Goal: Check status: Check status

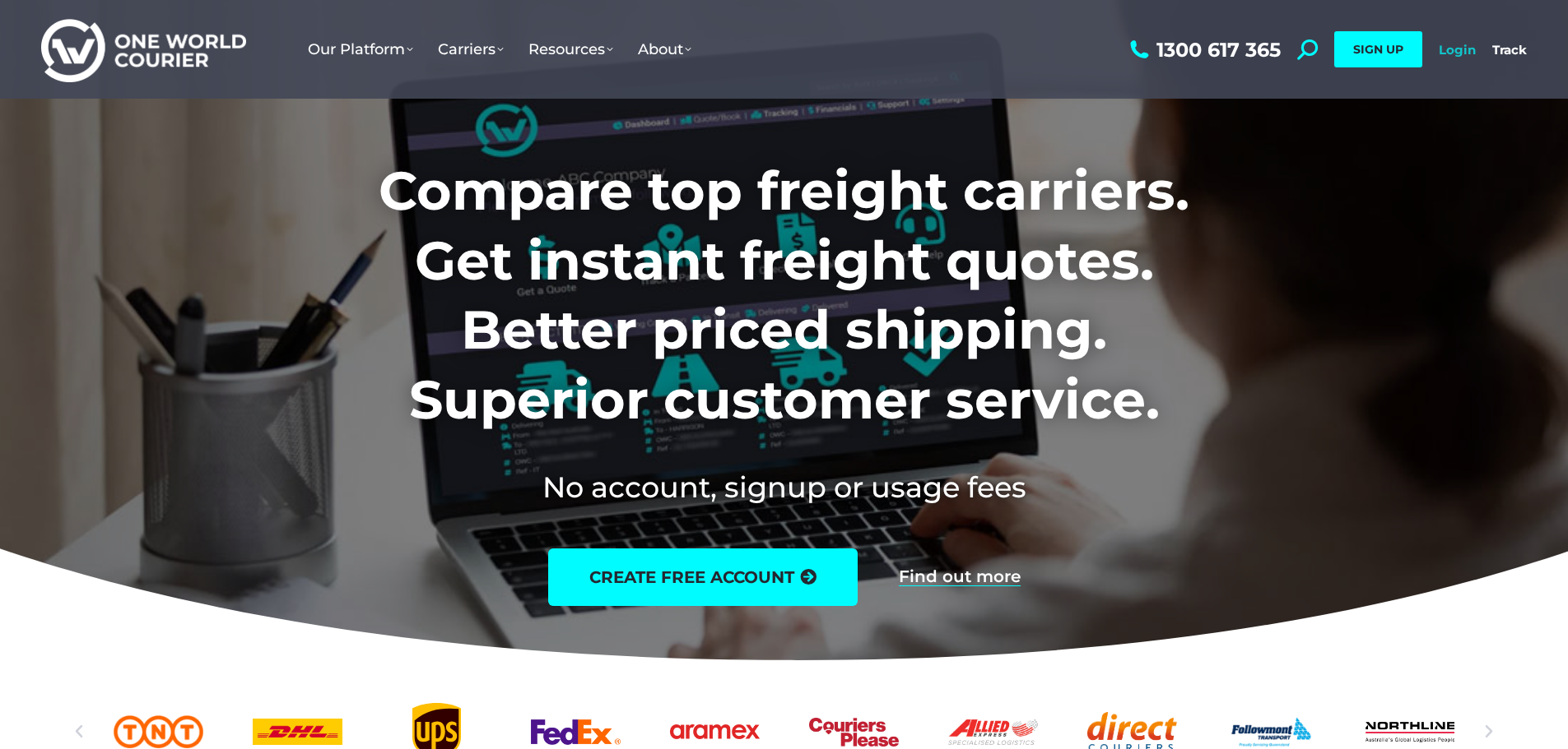
click at [1464, 45] on link "Login" at bounding box center [1458, 50] width 37 height 16
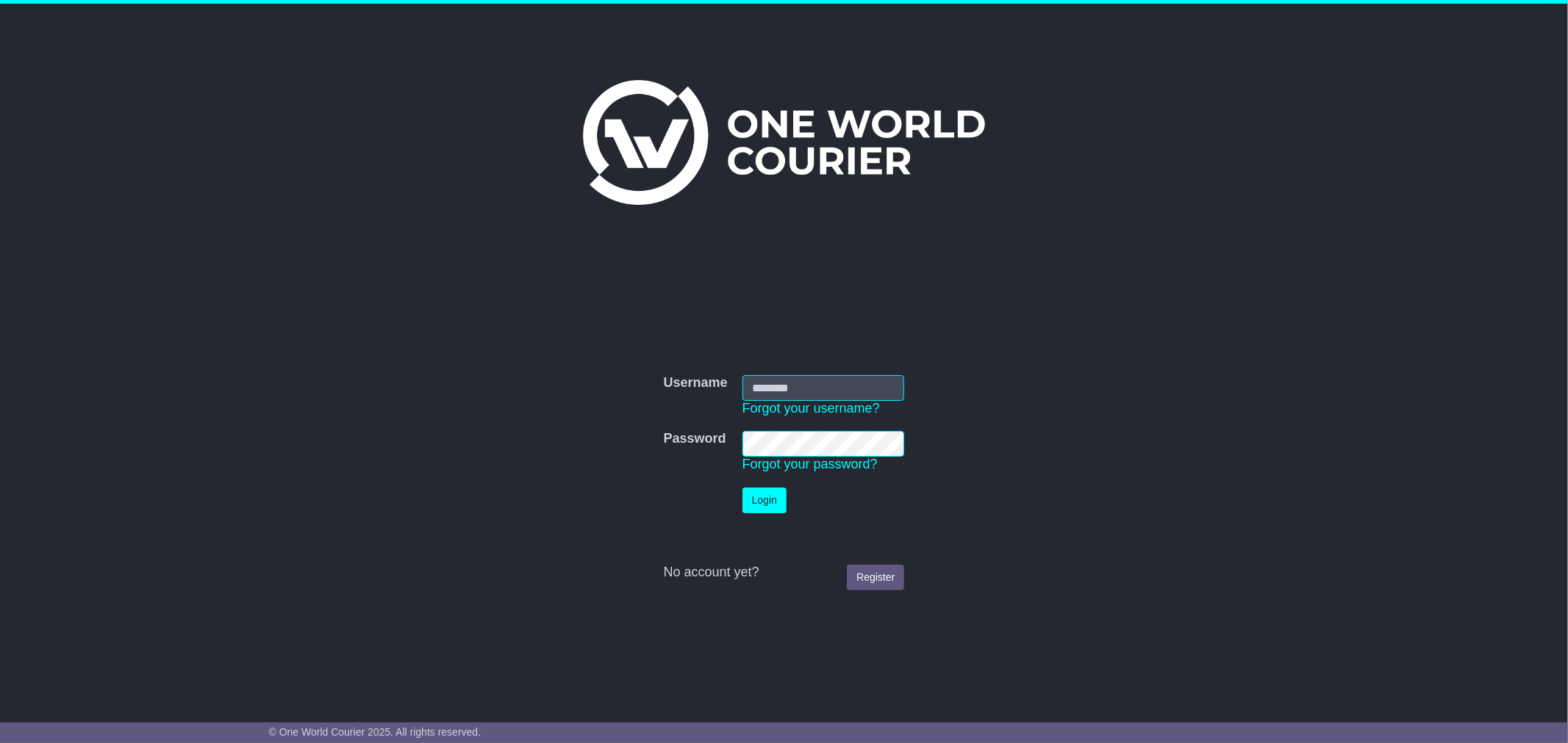
click at [760, 393] on input "Username" at bounding box center [824, 387] width 162 height 26
click at [886, 387] on input "Username" at bounding box center [824, 387] width 162 height 26
type input "**********"
click at [777, 495] on button "Login" at bounding box center [765, 500] width 44 height 26
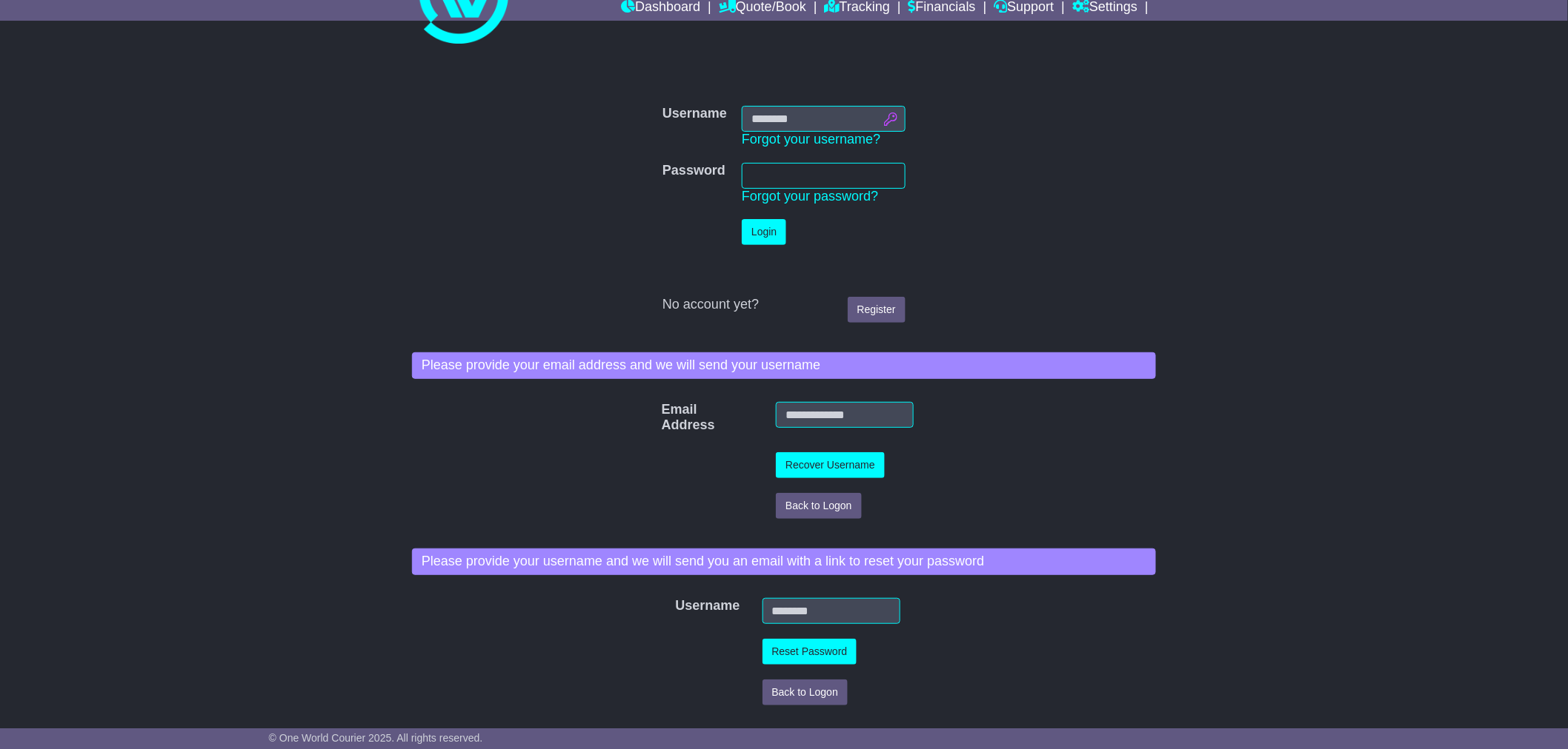
scroll to position [282, 0]
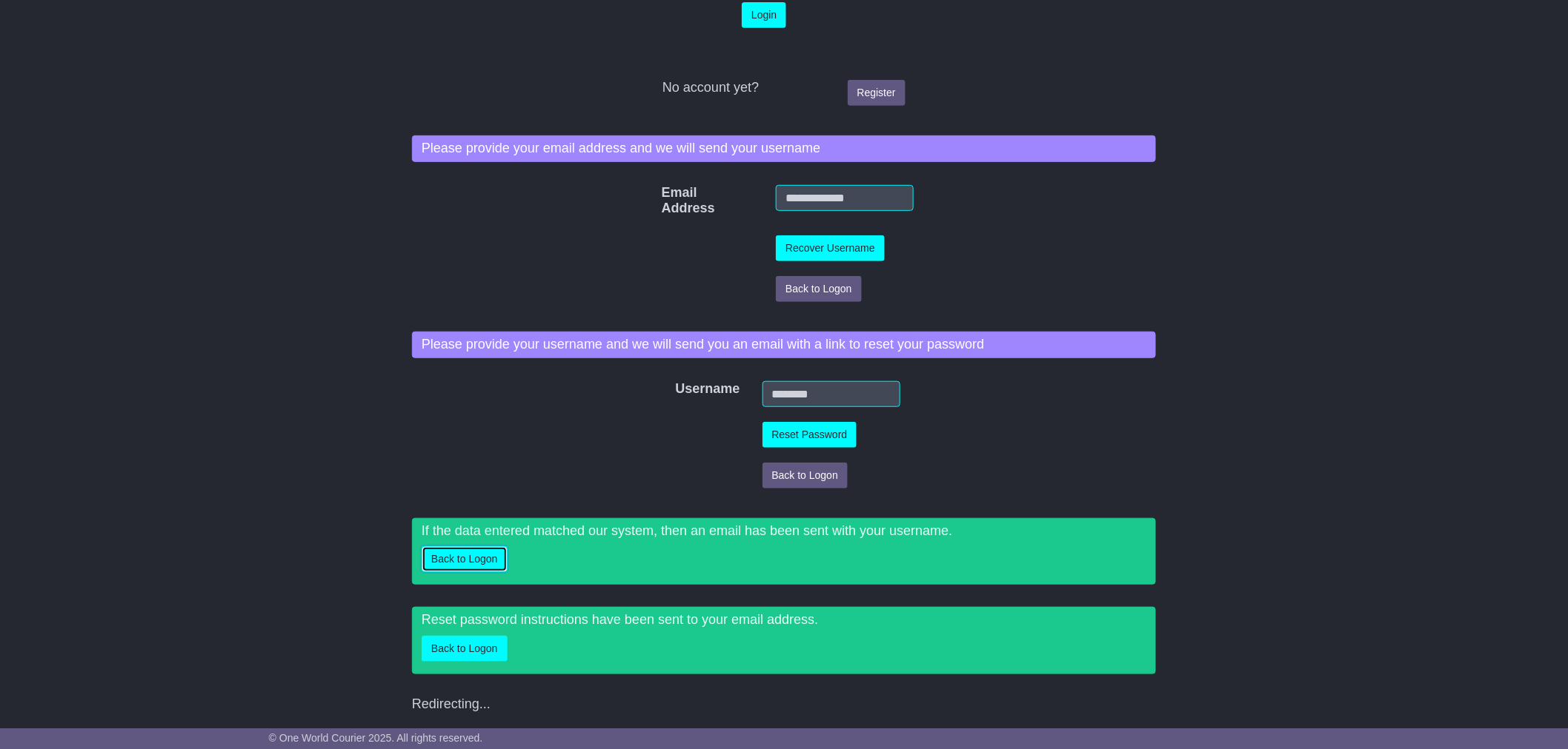
click at [471, 560] on button "Back to Logon" at bounding box center [464, 559] width 86 height 26
click at [463, 552] on button "Back to Logon" at bounding box center [464, 559] width 86 height 26
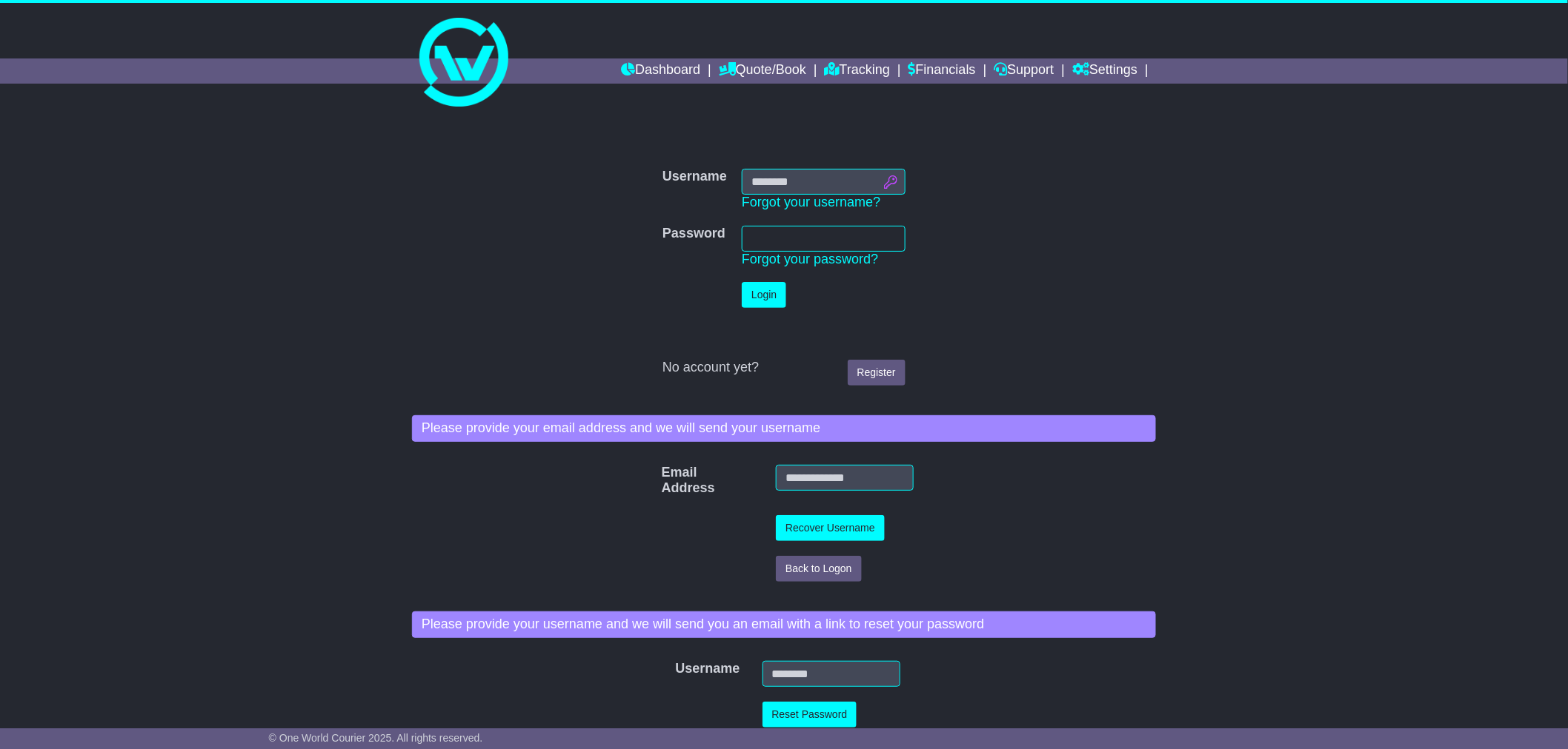
scroll to position [0, 0]
click at [653, 67] on link "Dashboard" at bounding box center [660, 72] width 79 height 25
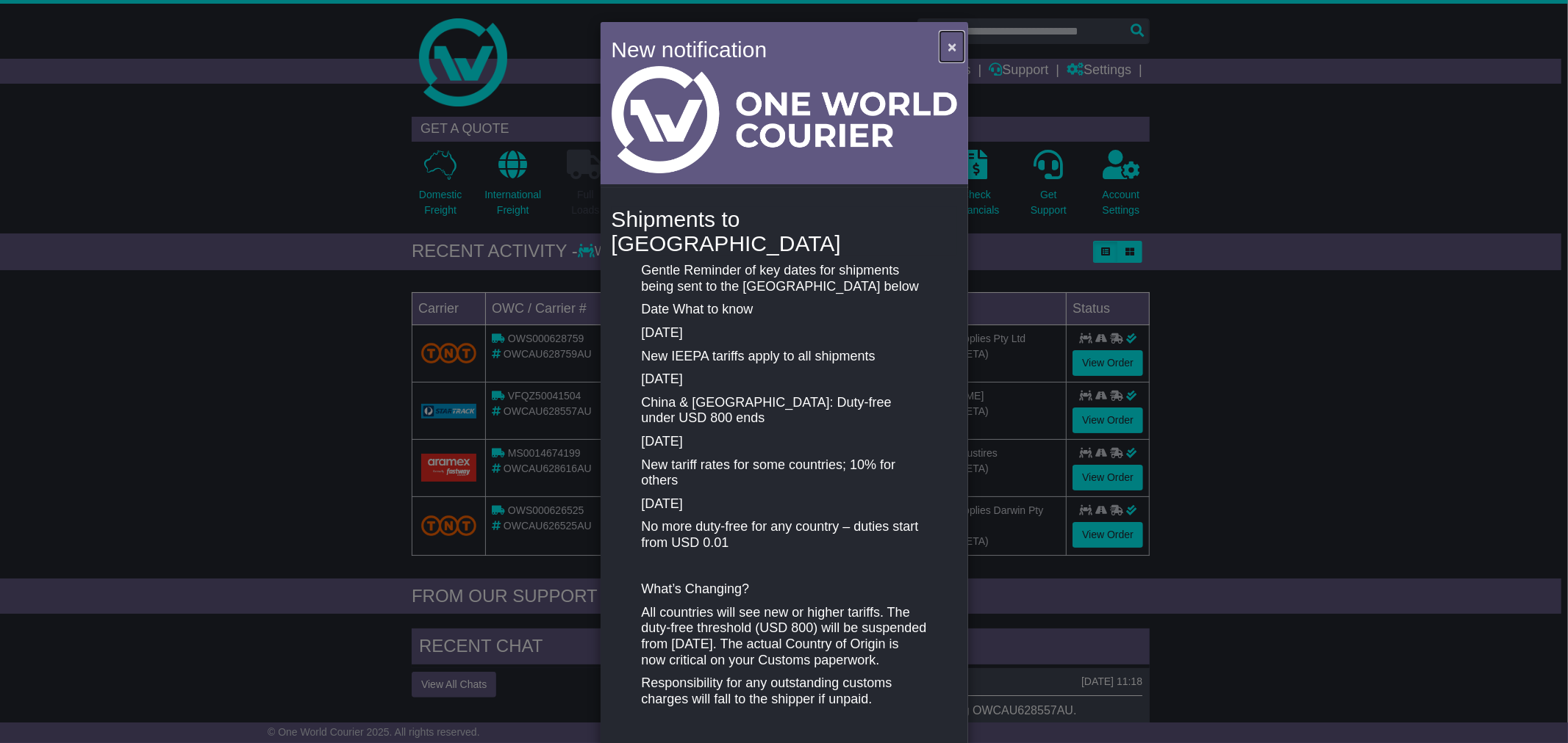
click at [949, 45] on span "×" at bounding box center [952, 46] width 9 height 17
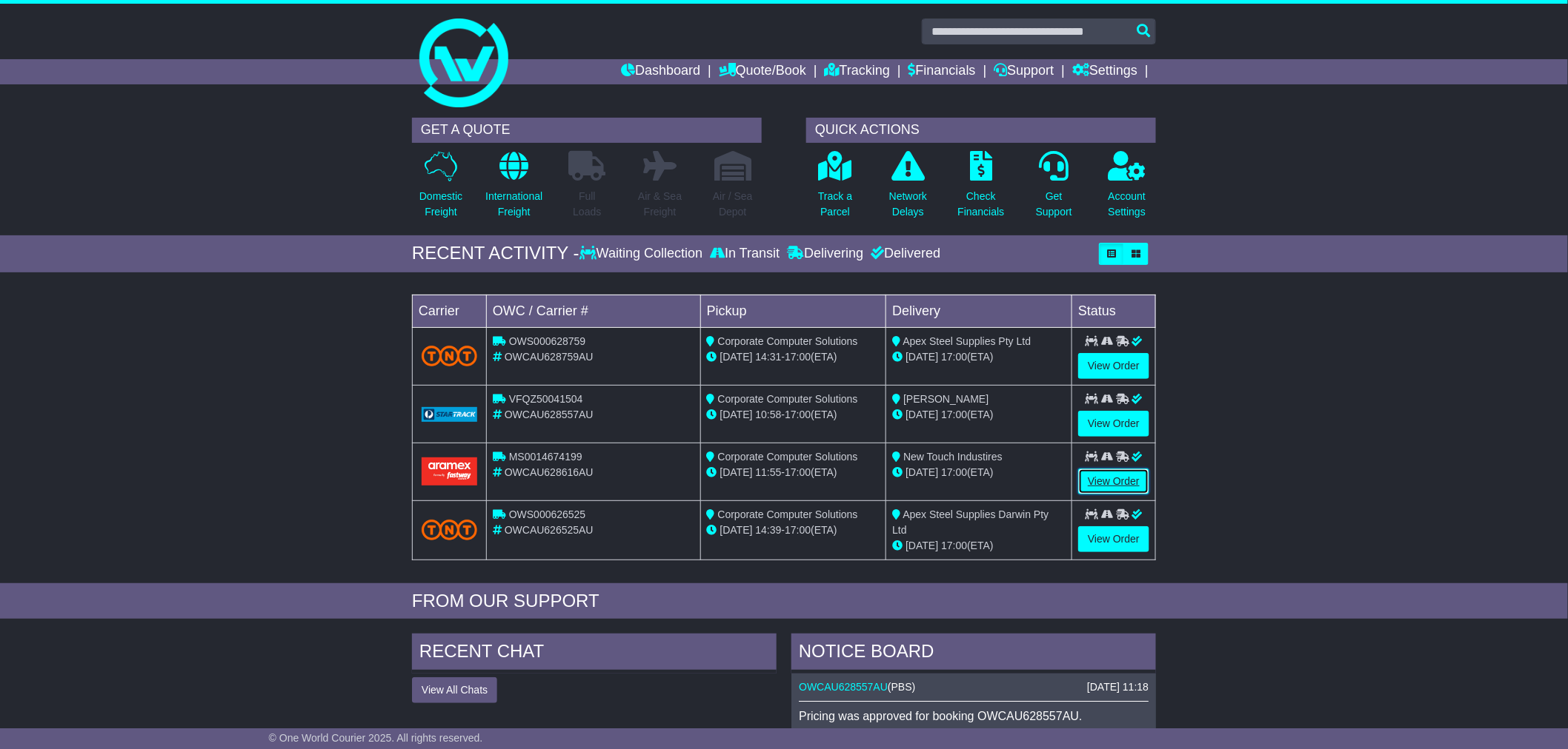
click at [1106, 477] on link "View Order" at bounding box center [1113, 481] width 71 height 26
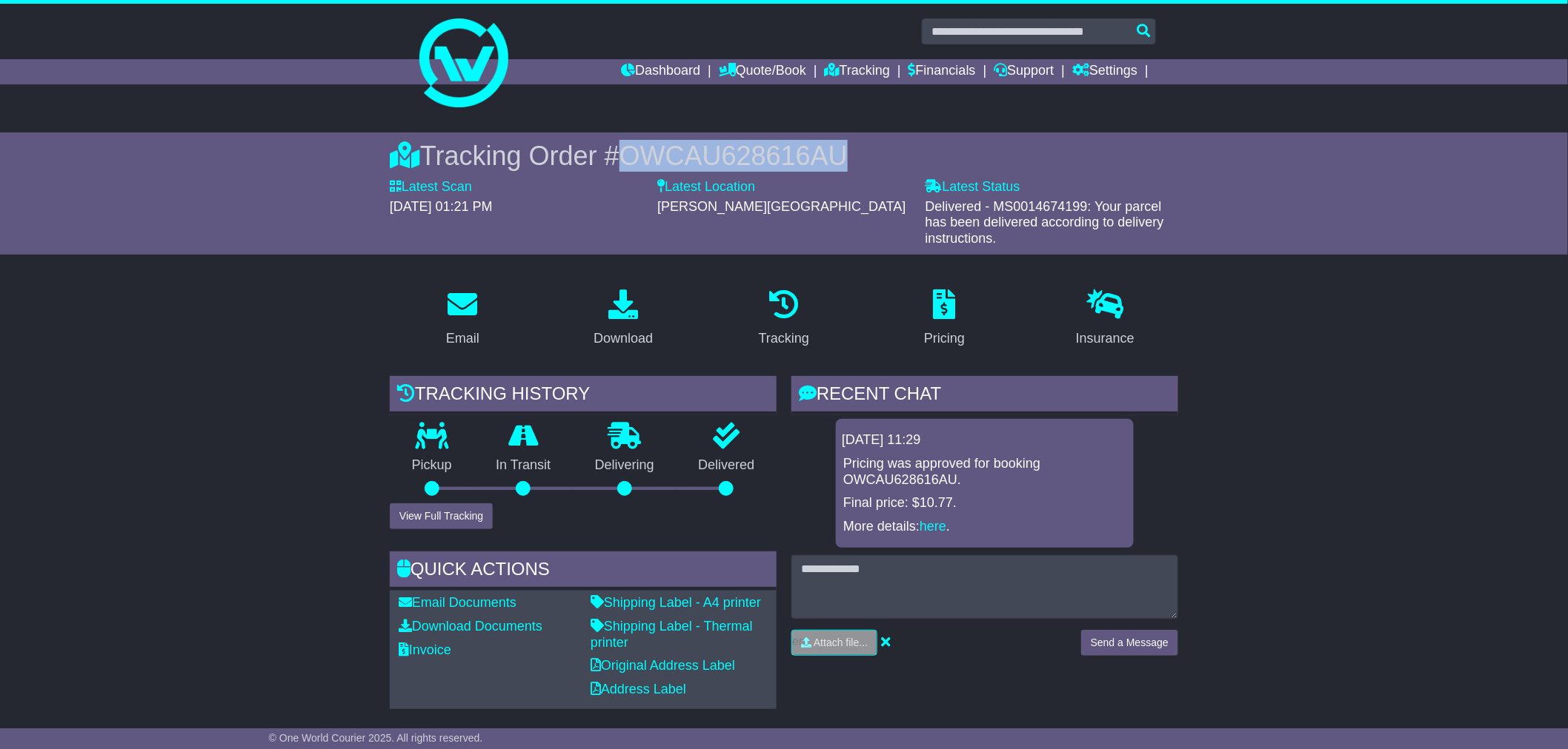
drag, startPoint x: 804, startPoint y: 150, endPoint x: 966, endPoint y: 151, distance: 162.0
click at [966, 151] on div "Tracking Order # OWCAU628616AU" at bounding box center [784, 156] width 788 height 32
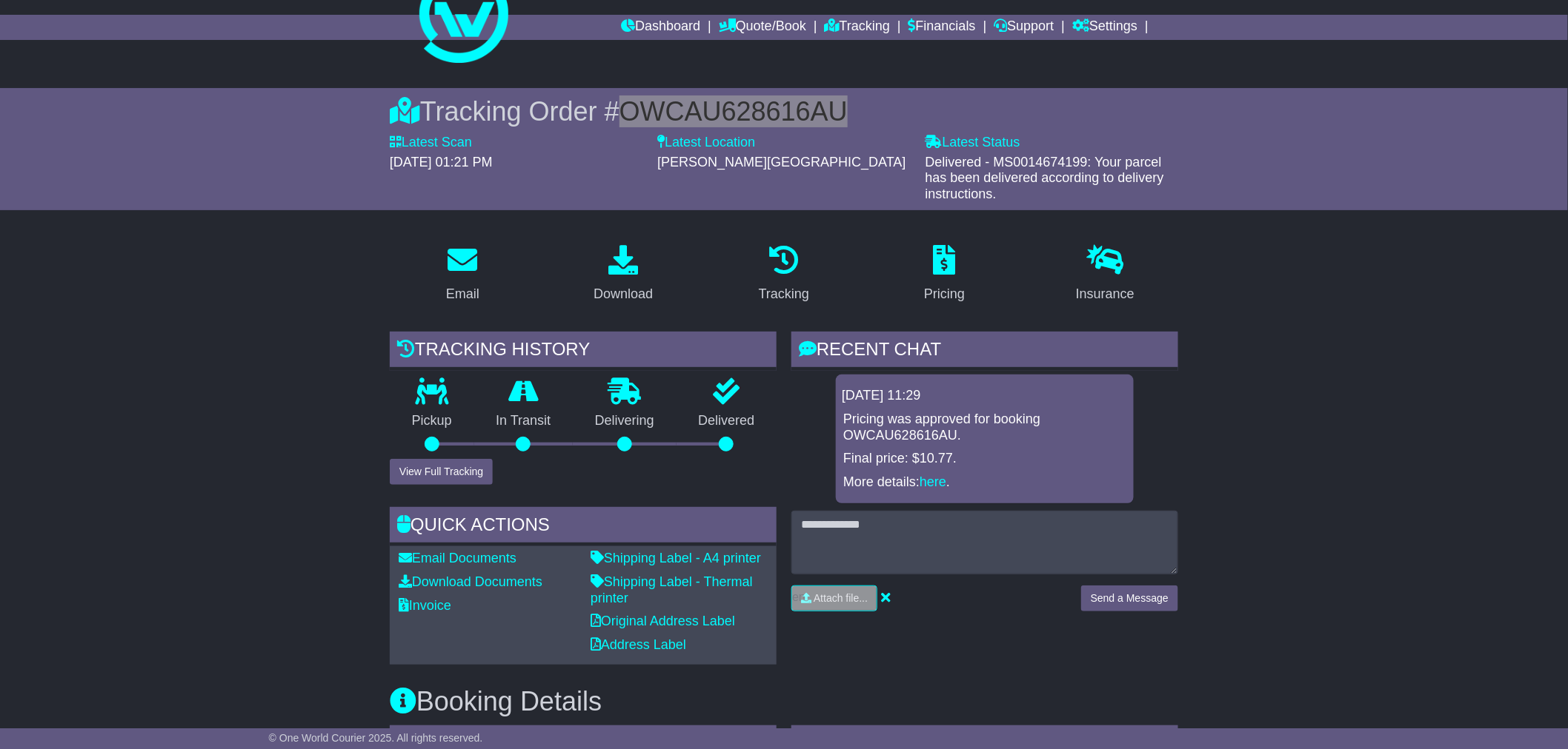
scroll to position [164, 0]
